Goal: Information Seeking & Learning: Learn about a topic

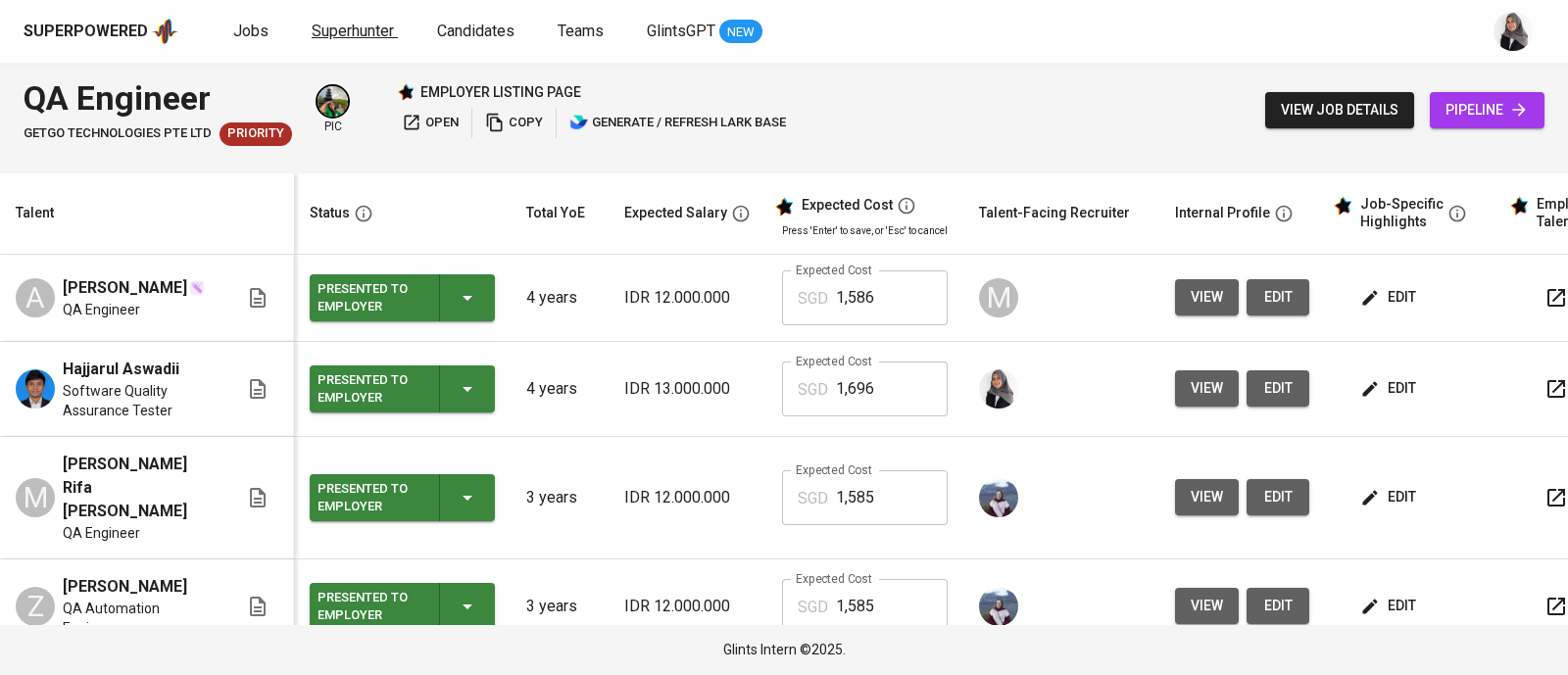
click at [339, 25] on span "Superhunter" at bounding box center [353, 31] width 83 height 19
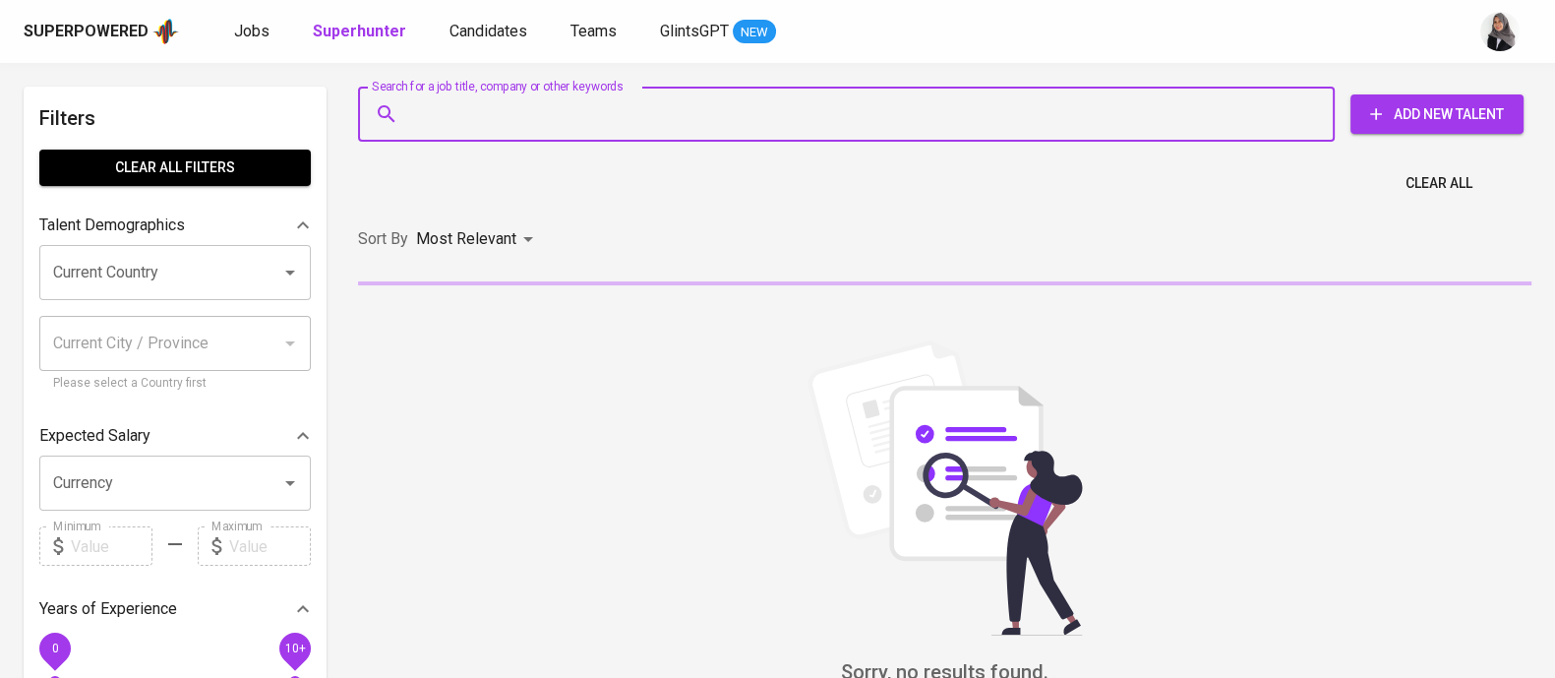
click at [478, 101] on input "Search for a job title, company or other keywords" at bounding box center [851, 113] width 890 height 37
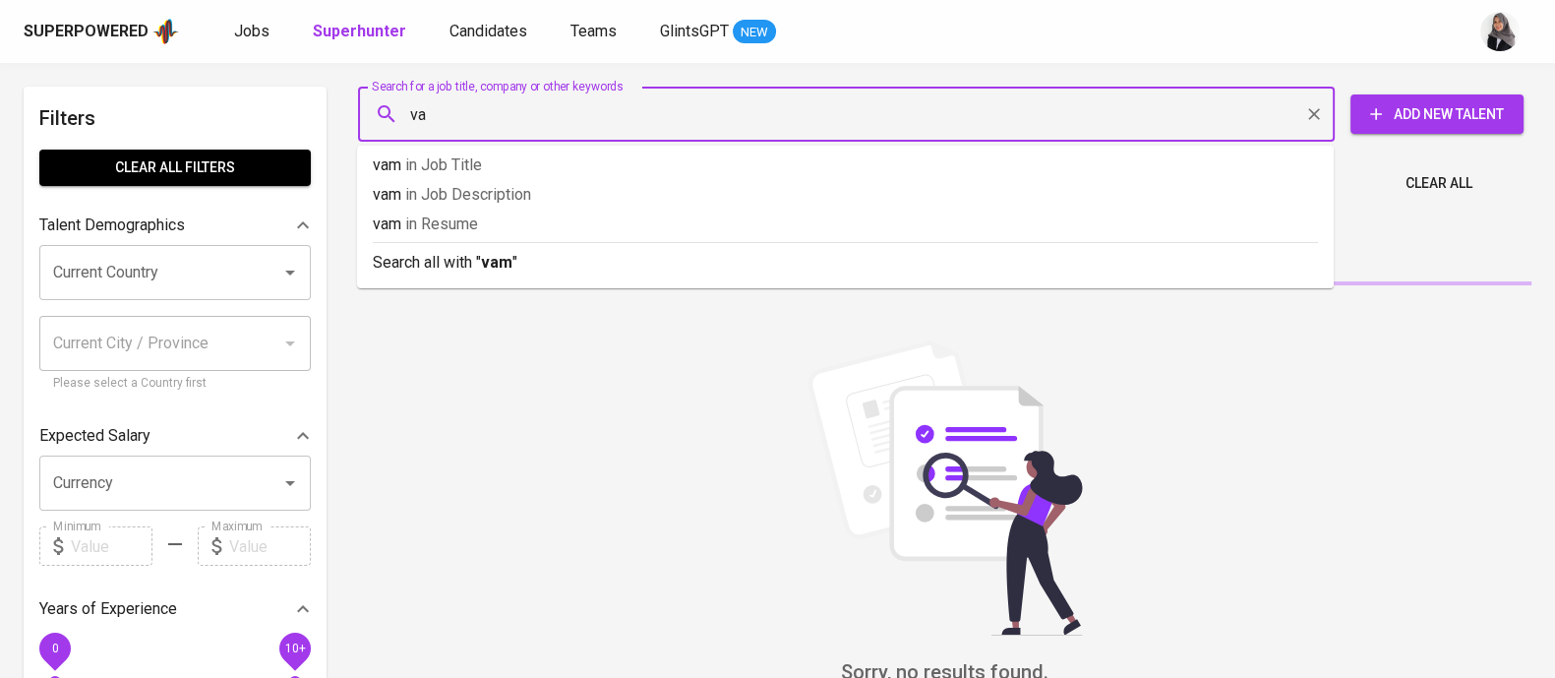
type input "v"
type input "canva"
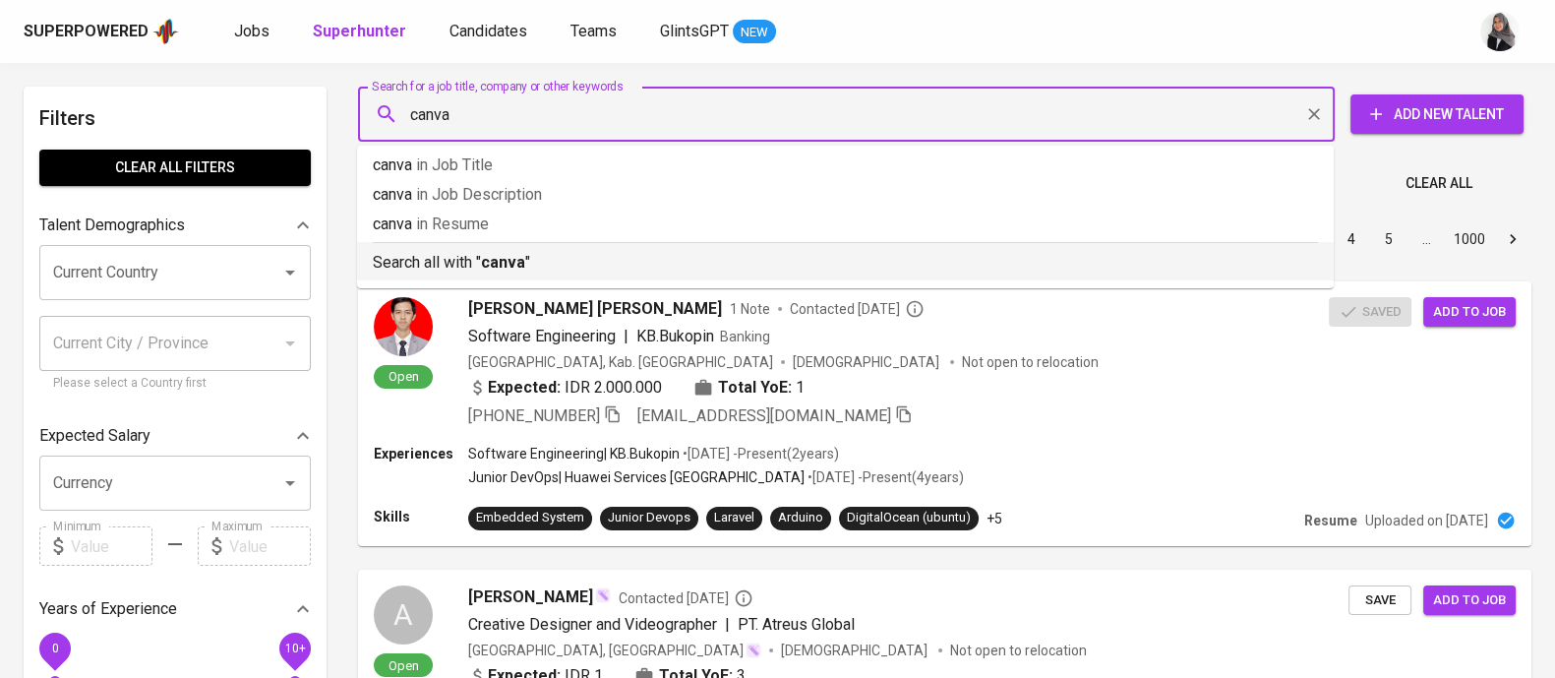
click at [424, 252] on p "Search all with " canva "" at bounding box center [845, 263] width 945 height 24
click at [479, 107] on input "canva" at bounding box center [851, 113] width 890 height 37
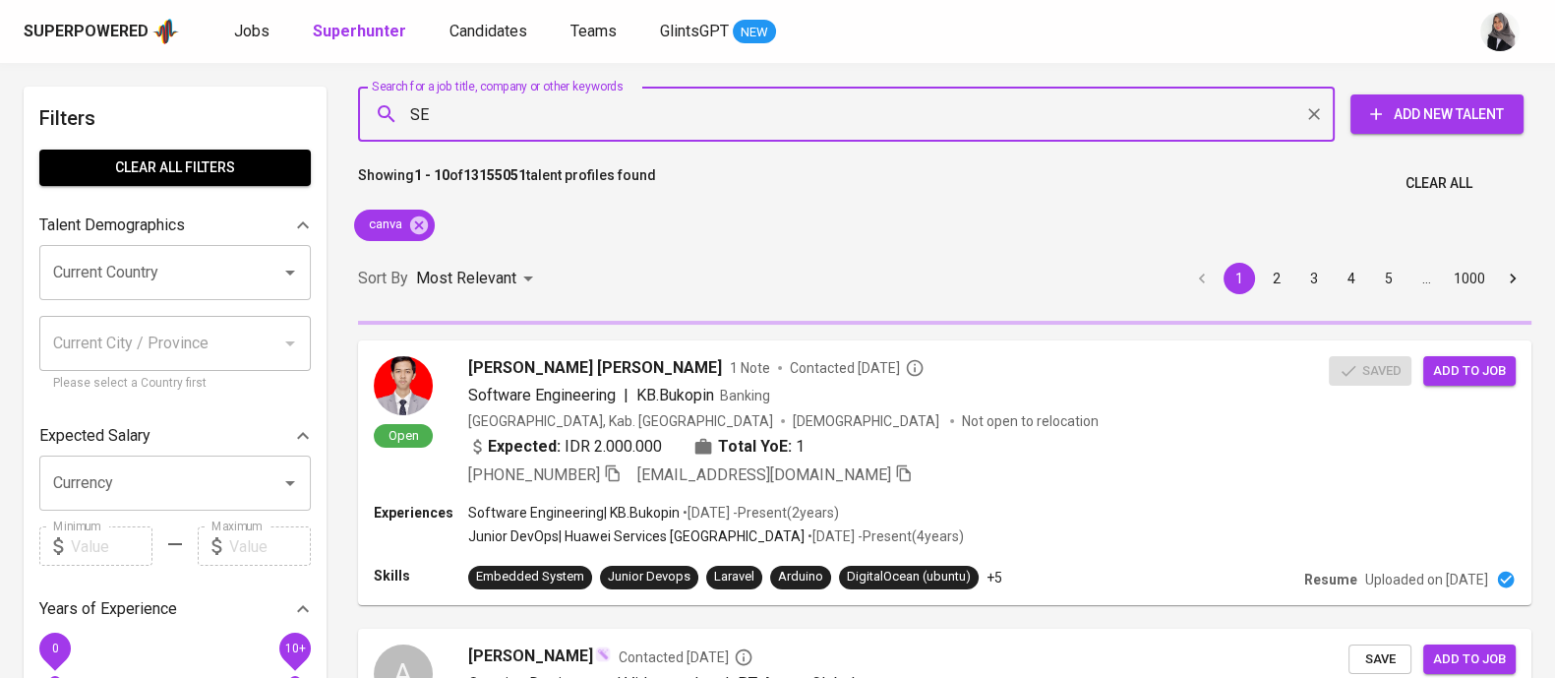
type input "SEO"
click at [443, 116] on input "SEO" at bounding box center [851, 113] width 890 height 37
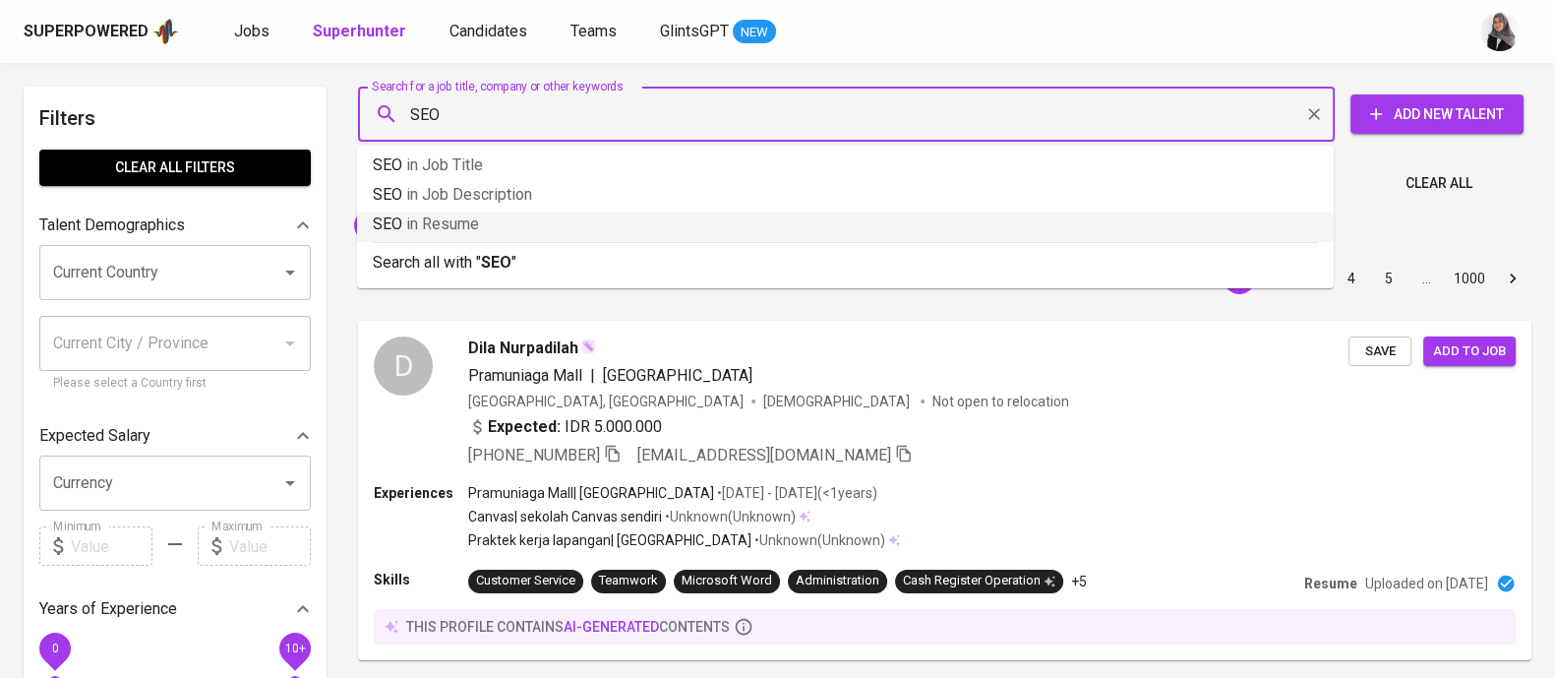
click at [477, 228] on span "in [GEOGRAPHIC_DATA]" at bounding box center [442, 223] width 73 height 19
click at [443, 228] on div "canva" at bounding box center [394, 225] width 96 height 47
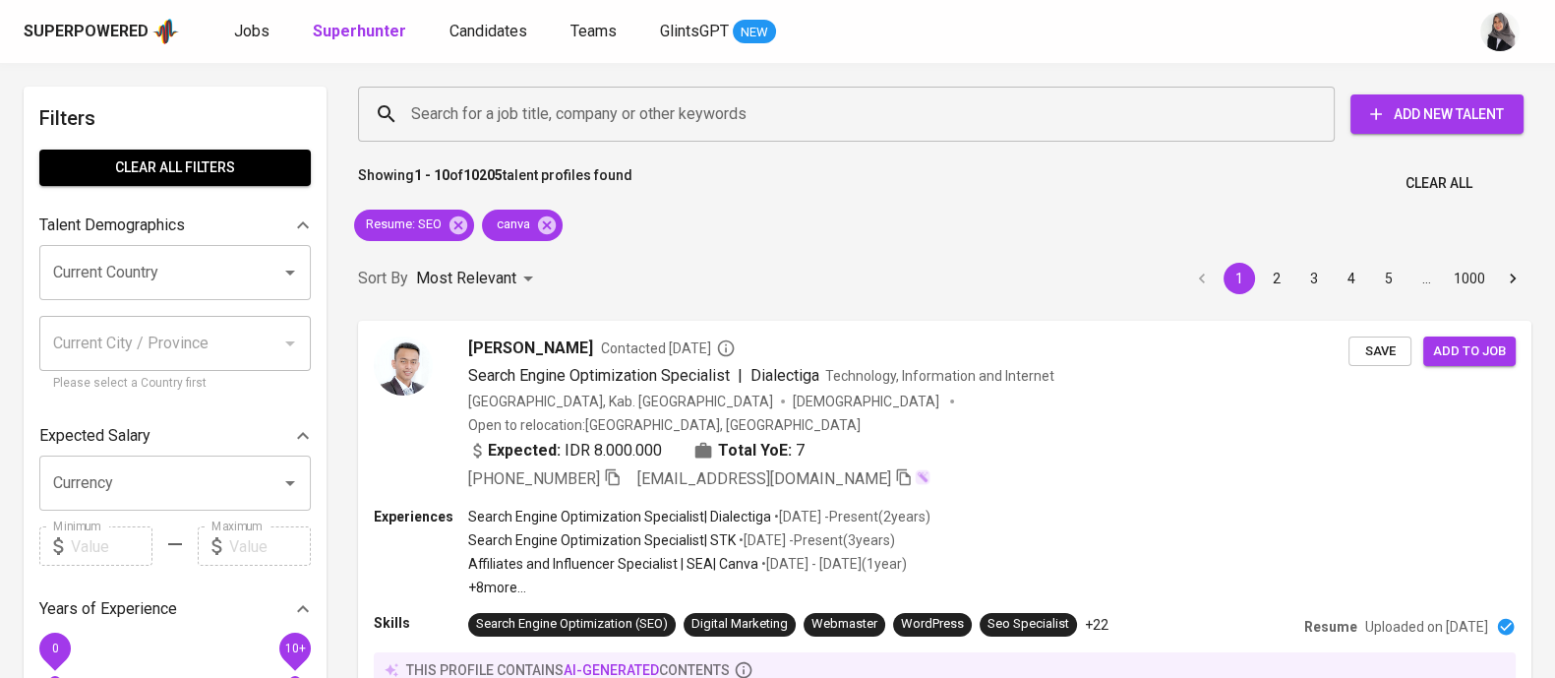
click at [1031, 46] on div "Superpowered Jobs Superhunter Candidates Teams GlintsGPT NEW" at bounding box center [777, 31] width 1555 height 63
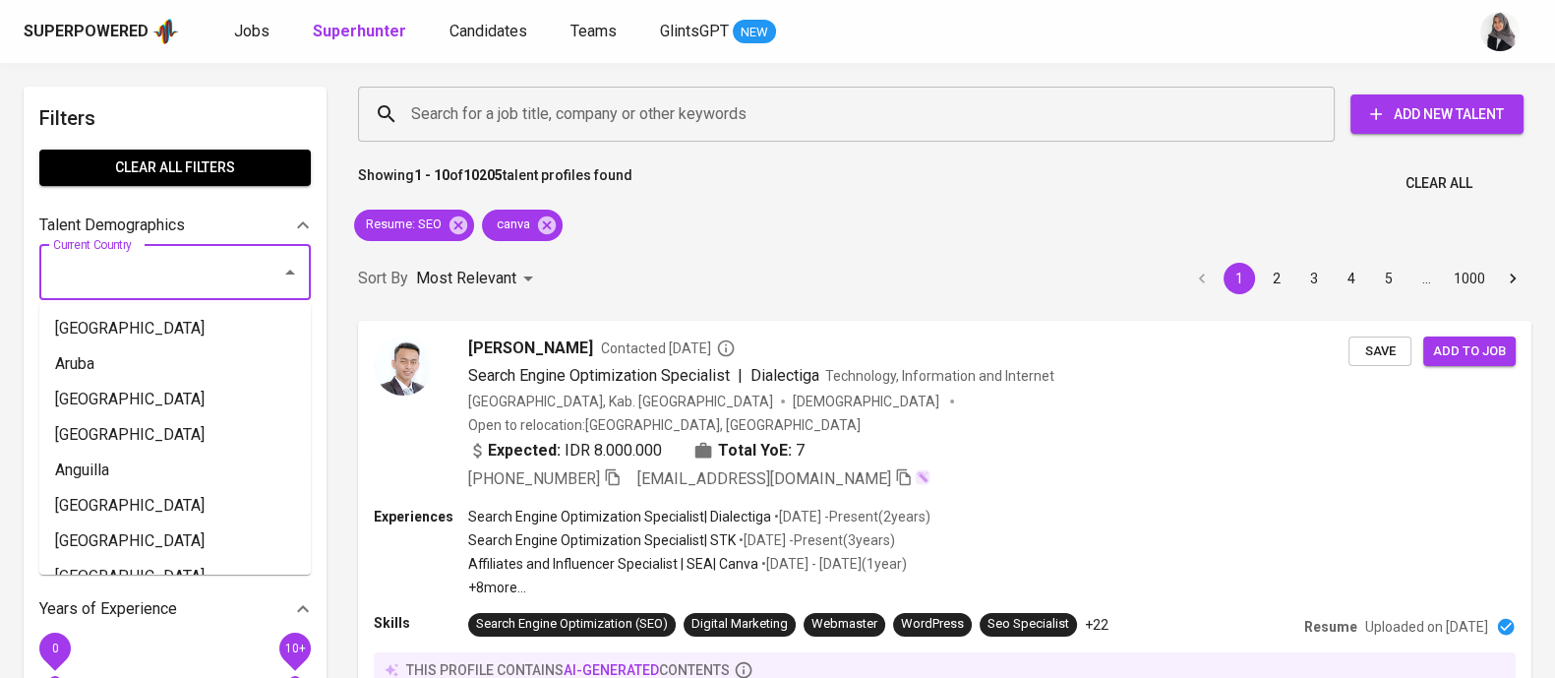
click at [158, 275] on input "Current Country" at bounding box center [147, 272] width 199 height 37
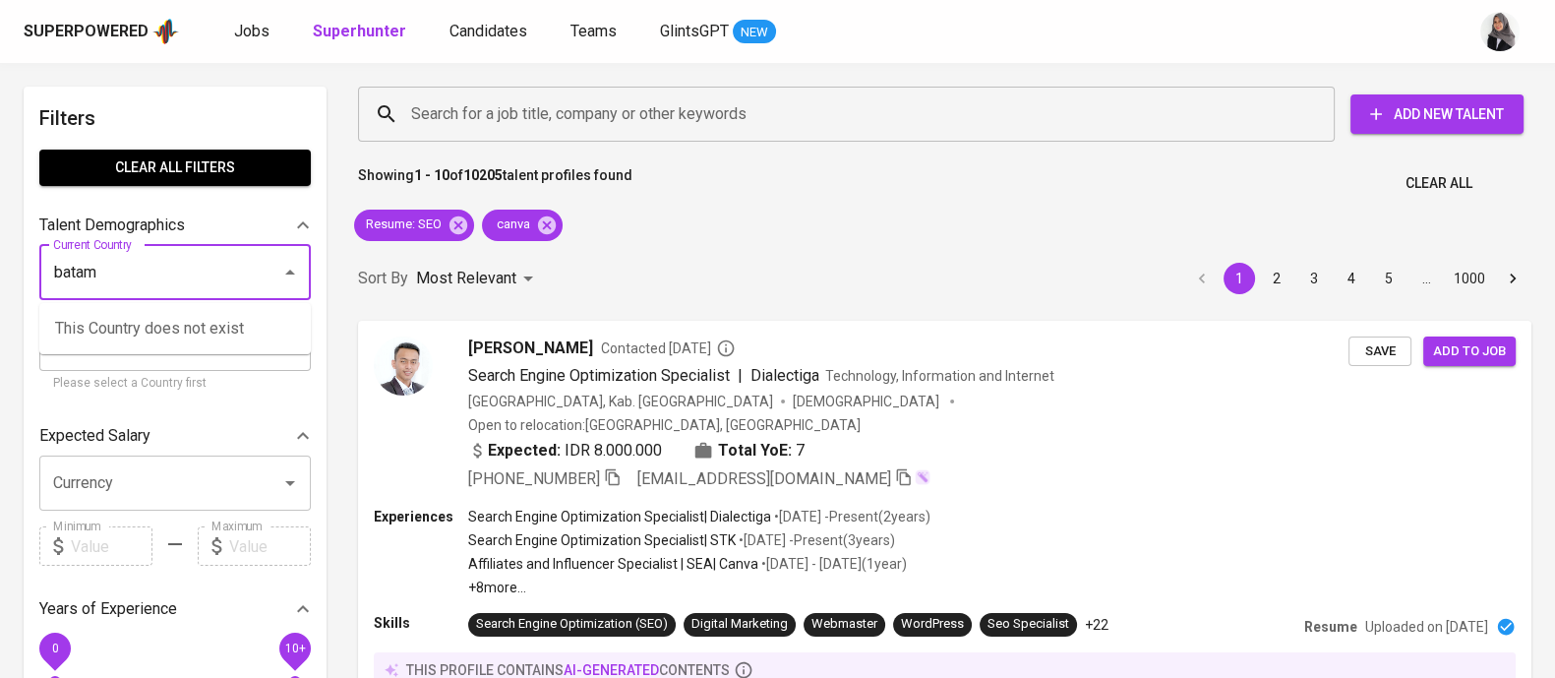
type input "batam"
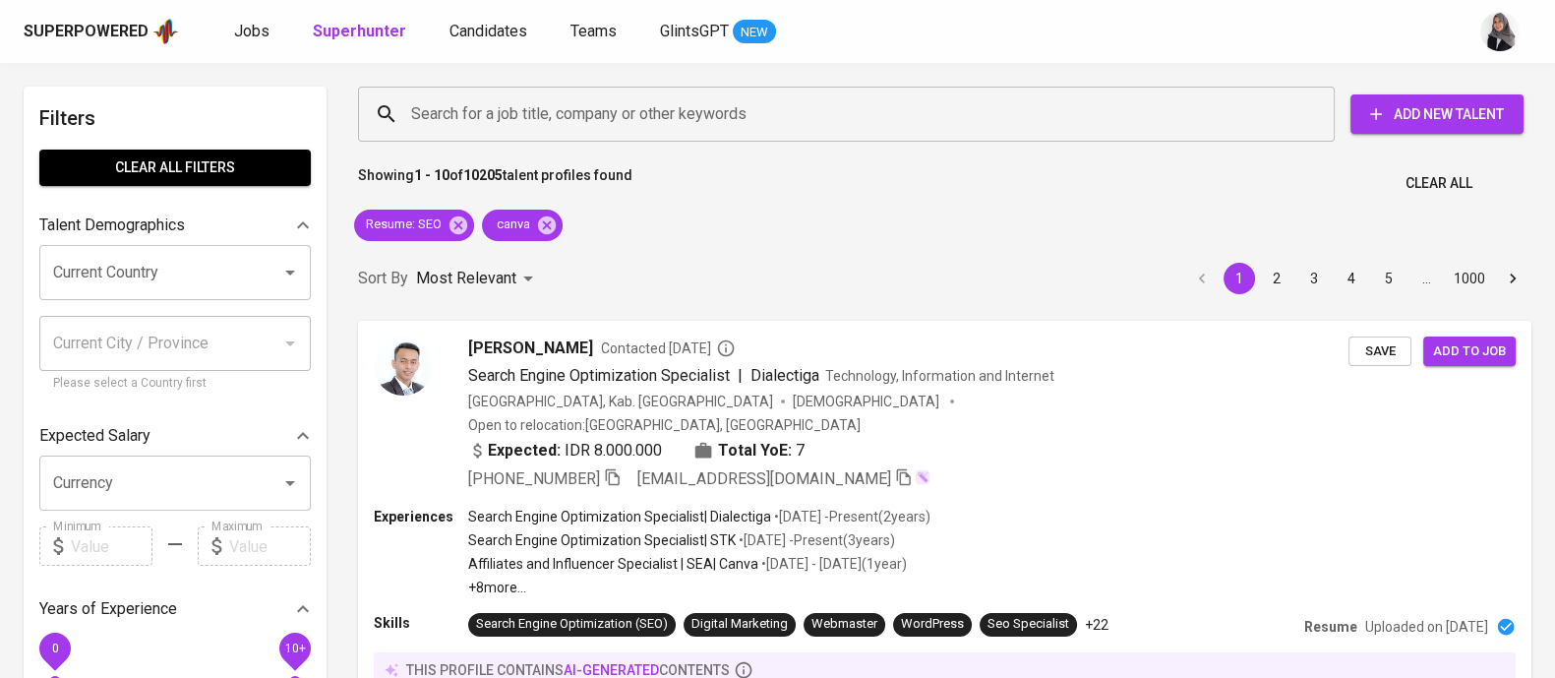
click at [809, 257] on div "Sort By Most Relevant MOST_RELEVANT 1 2 3 4 5 … 1000" at bounding box center [944, 279] width 1197 height 60
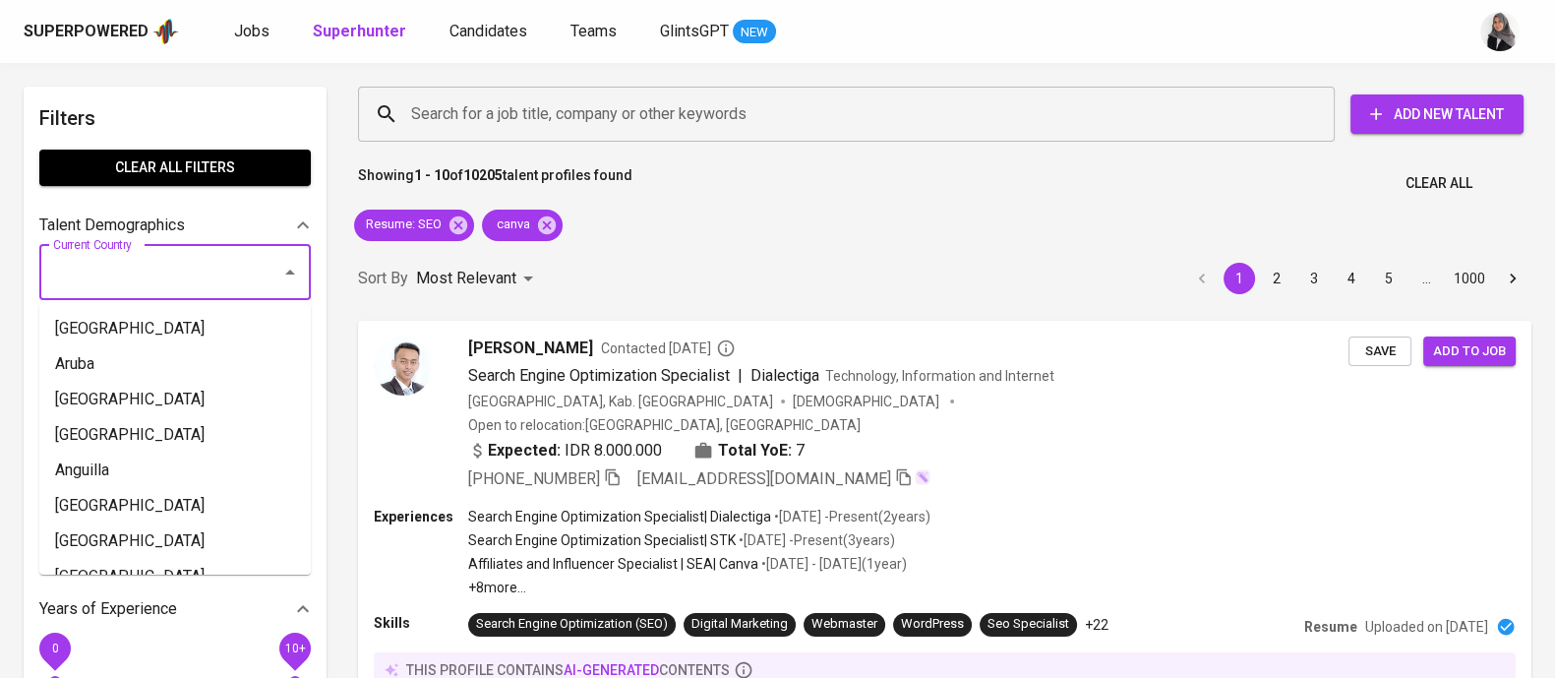
click at [209, 275] on input "Current Country" at bounding box center [147, 272] width 199 height 37
type input "b"
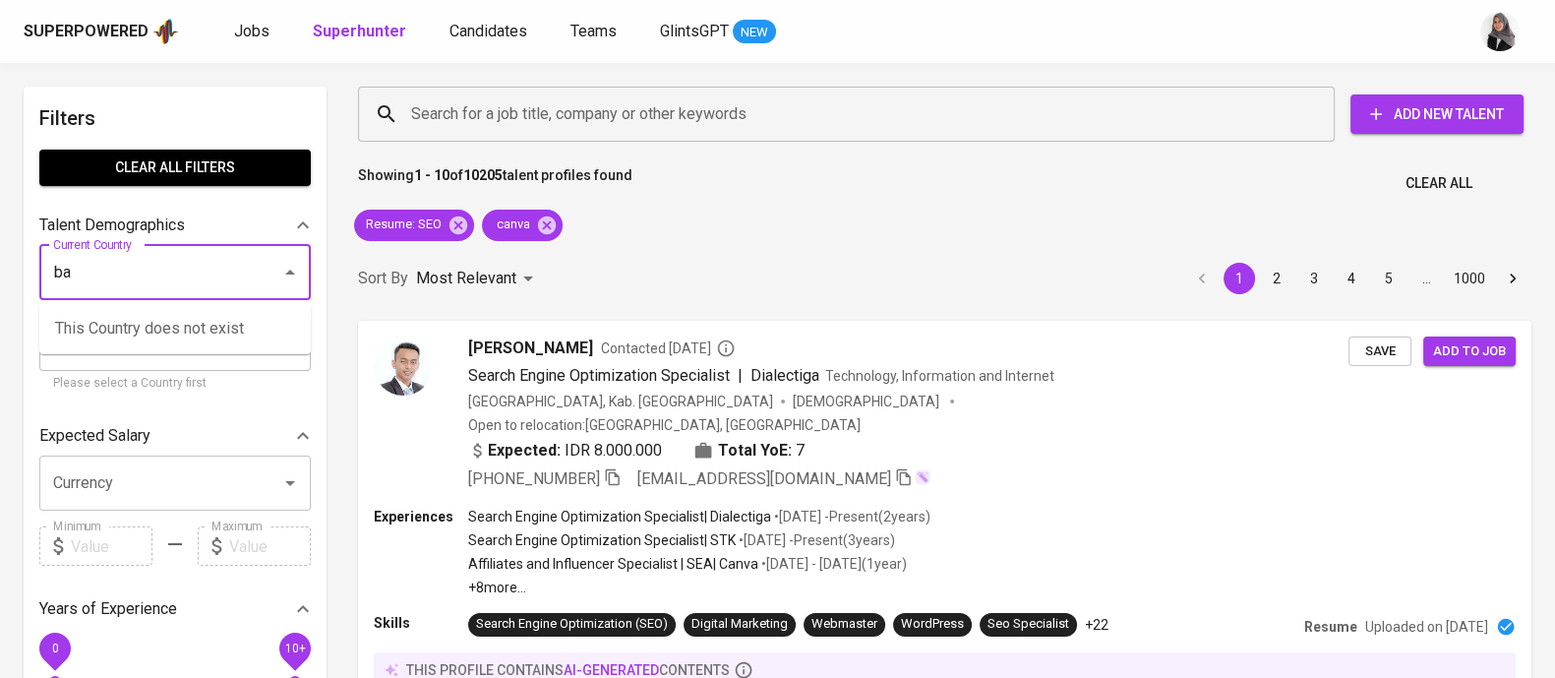
type input "b"
type input "r"
click at [64, 325] on li "[GEOGRAPHIC_DATA]" at bounding box center [175, 328] width 272 height 35
click at [64, 325] on input "Current City / Province" at bounding box center [160, 343] width 224 height 37
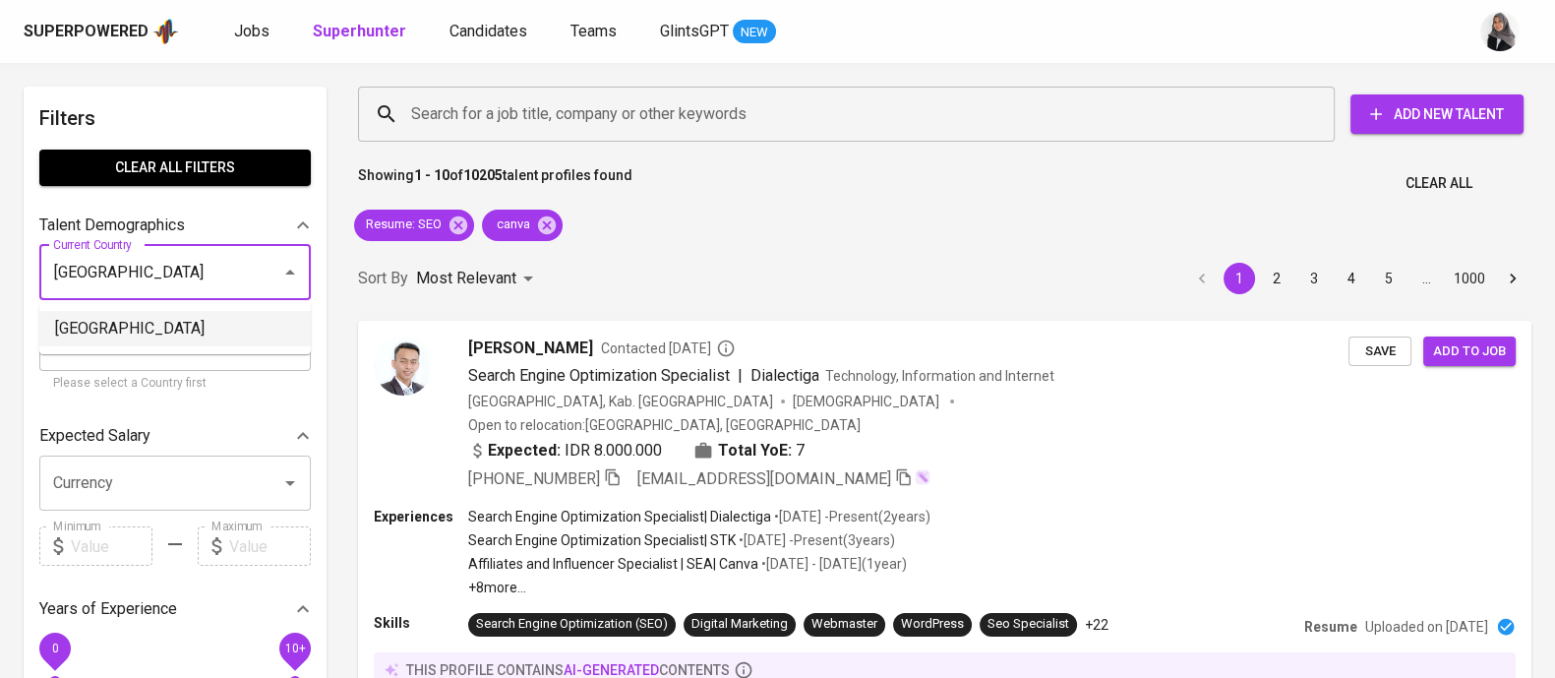
click at [64, 325] on input "Current City / Province" at bounding box center [160, 343] width 224 height 37
click at [137, 329] on input "Current City / Province" at bounding box center [160, 343] width 224 height 37
type input "[GEOGRAPHIC_DATA]"
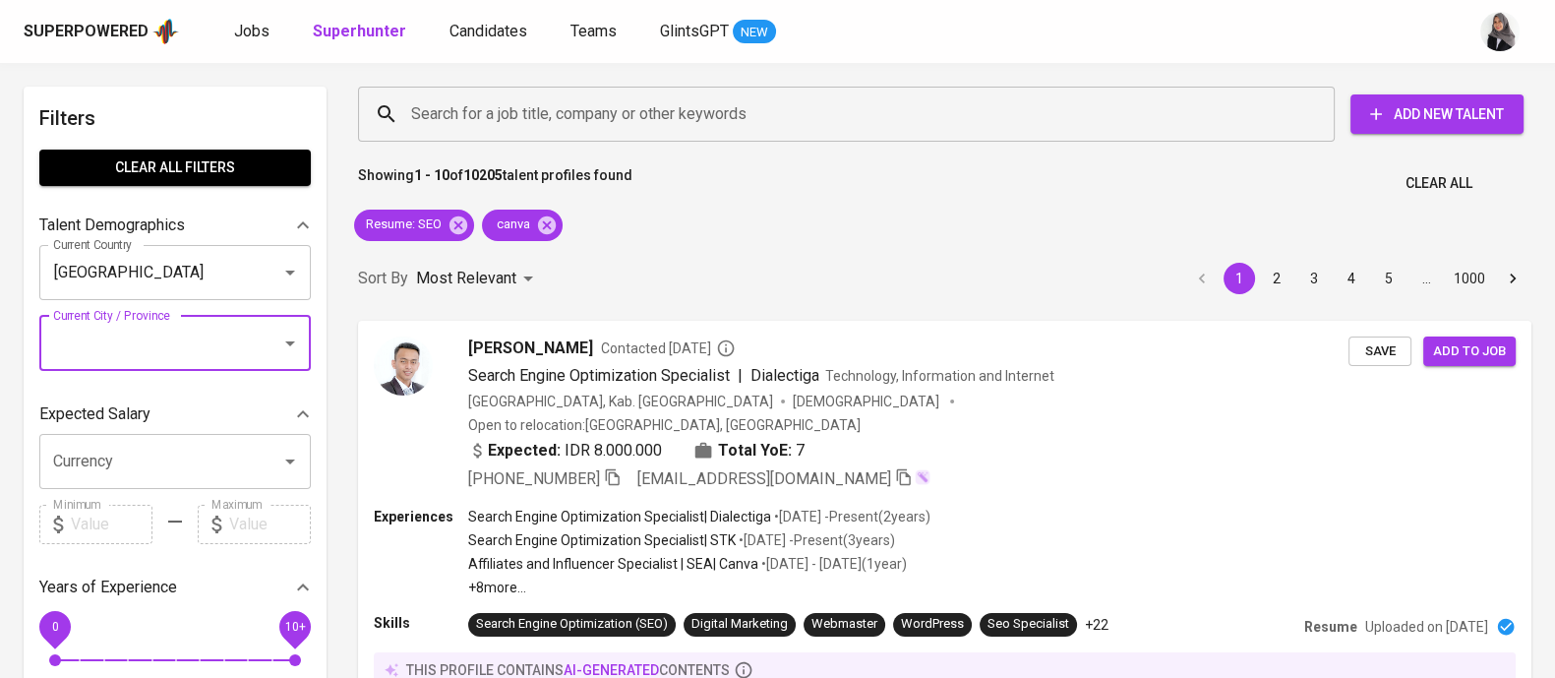
click at [110, 330] on input "Current City / Province" at bounding box center [147, 343] width 199 height 37
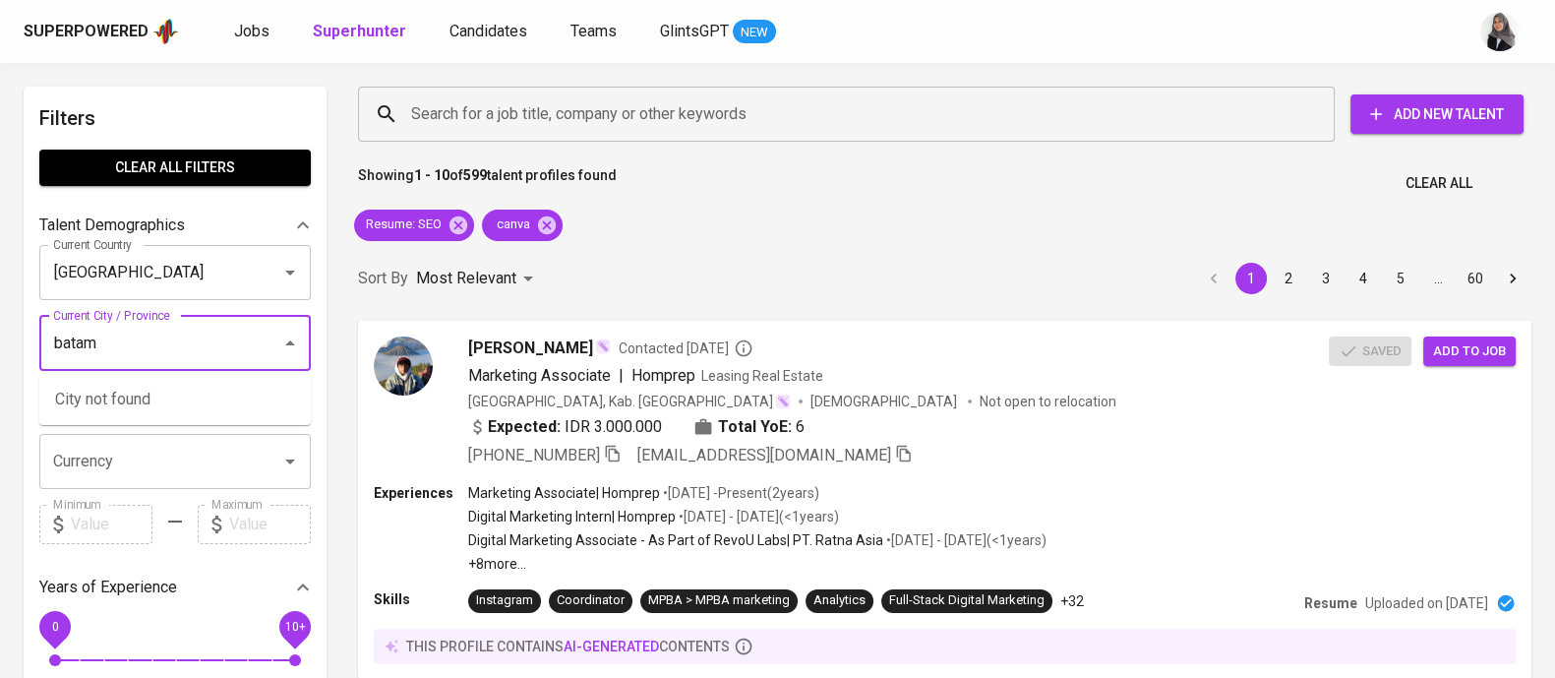
type input "batam"
click at [730, 272] on div "Sort By Most Relevant MOST_RELEVANT 1 2 3 4 5 … 60" at bounding box center [944, 279] width 1197 height 60
click at [123, 351] on input "Current City / Province" at bounding box center [147, 343] width 199 height 37
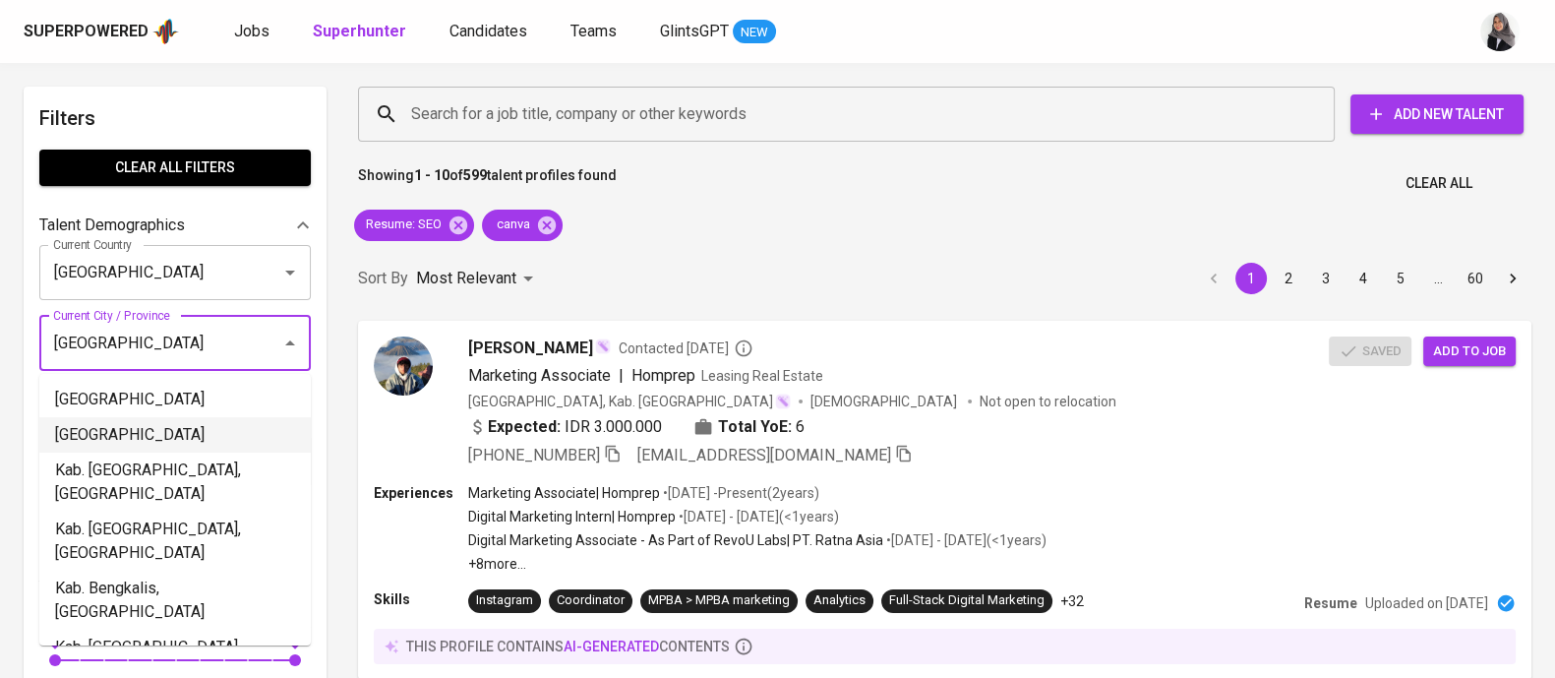
click at [113, 427] on li "[GEOGRAPHIC_DATA]" at bounding box center [175, 434] width 272 height 35
type input "[GEOGRAPHIC_DATA]"
click at [113, 427] on div "Expected Salary" at bounding box center [175, 413] width 272 height 39
click at [113, 426] on p "Expected Salary" at bounding box center [94, 414] width 111 height 24
click at [113, 427] on div "Expected Salary" at bounding box center [175, 413] width 272 height 39
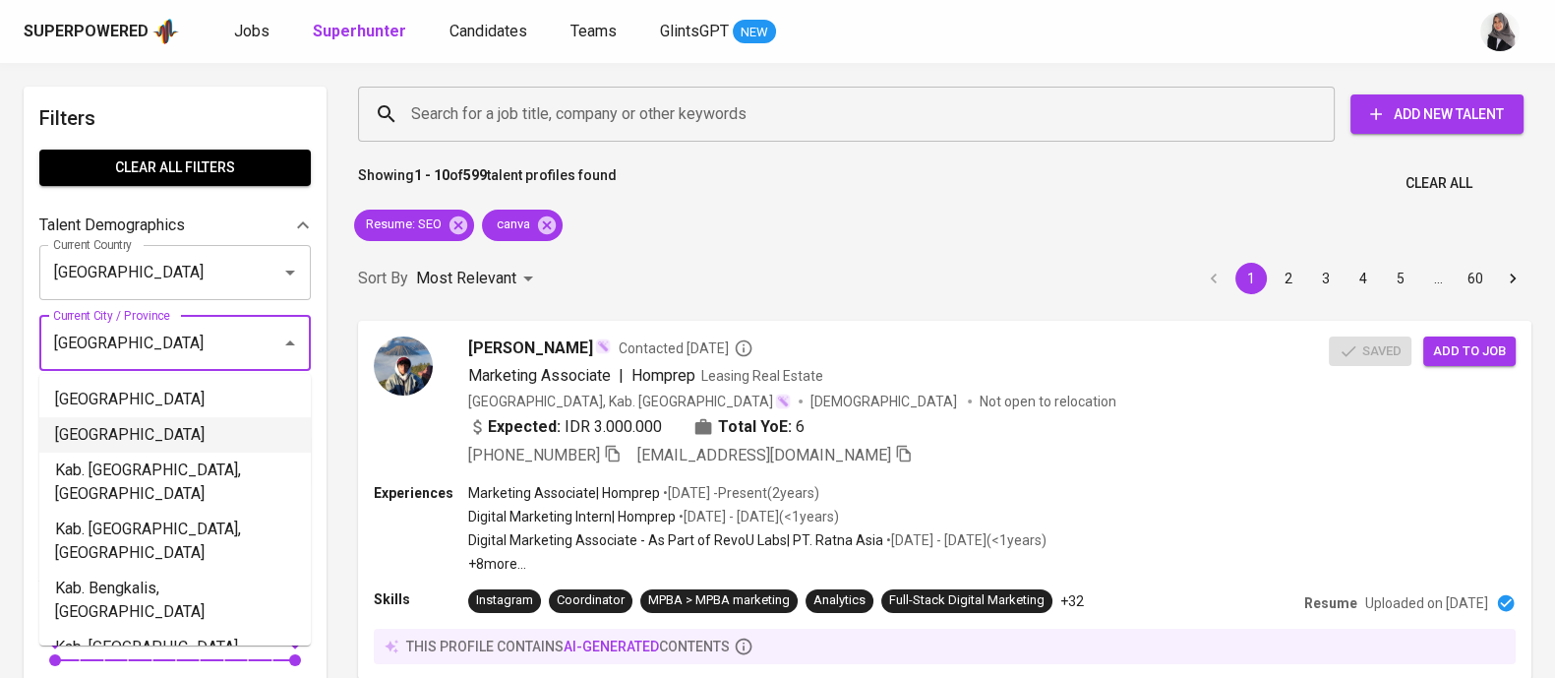
click at [113, 426] on p "Expected Salary" at bounding box center [94, 414] width 111 height 24
